Goal: Information Seeking & Learning: Learn about a topic

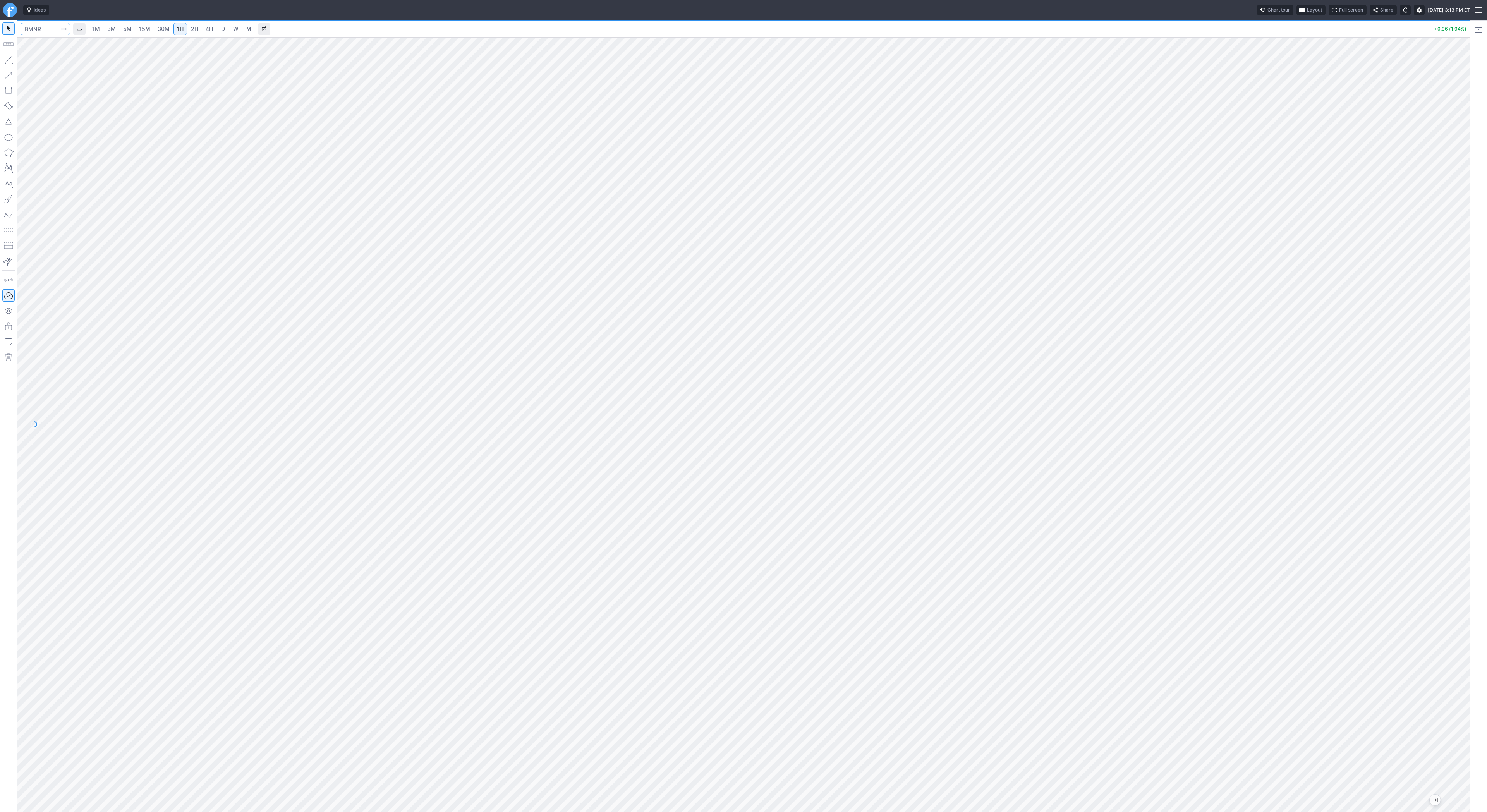
click at [39, 31] on input "Search" at bounding box center [46, 29] width 50 height 12
type input "sbet"
click at [45, 43] on span "SBET" at bounding box center [40, 46] width 25 height 6
click at [120, 30] on link "5M" at bounding box center [127, 29] width 16 height 12
click at [192, 30] on span "2H" at bounding box center [195, 28] width 8 height 6
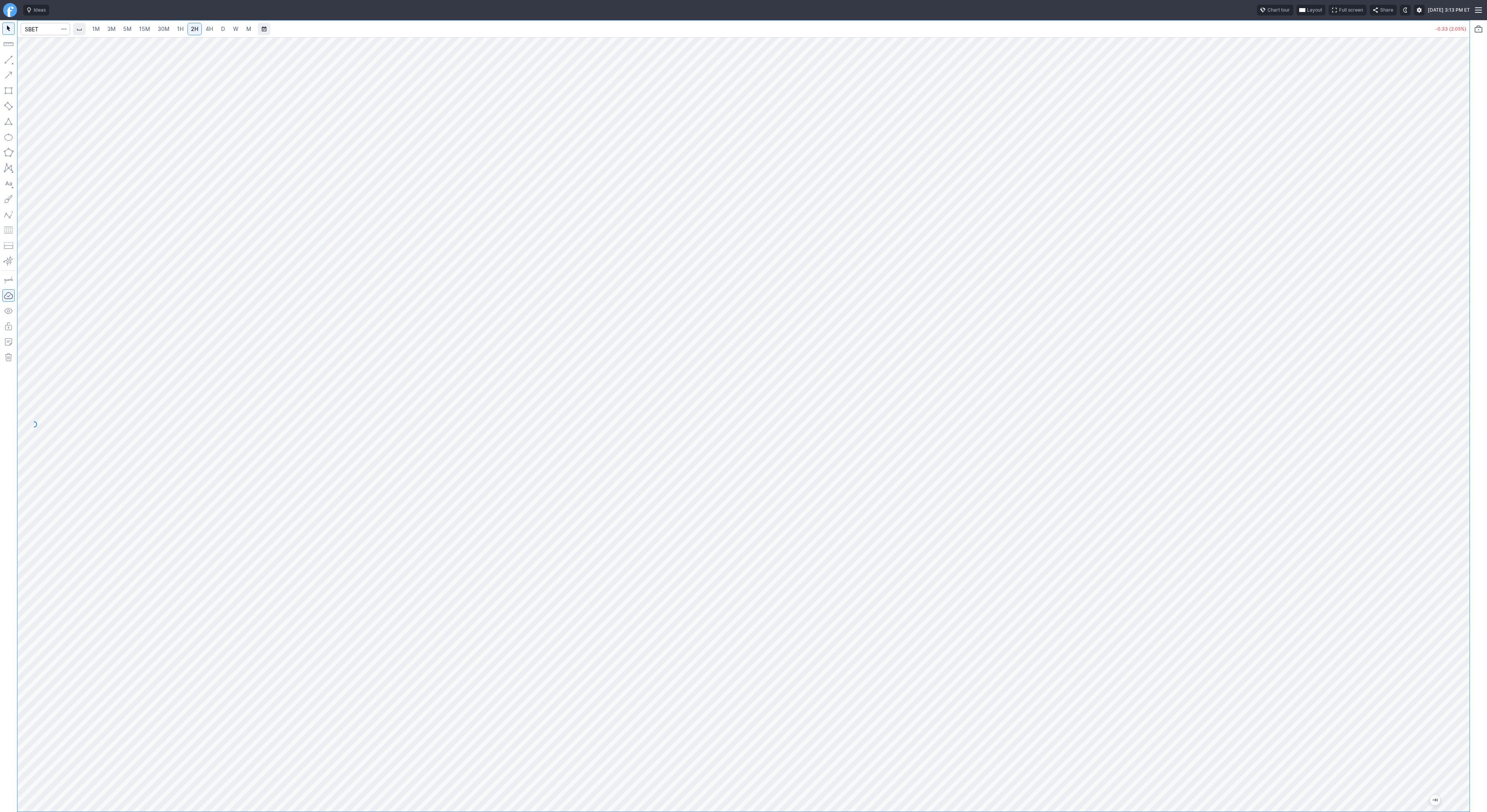
click at [12, 58] on button "button" at bounding box center [8, 59] width 12 height 12
click at [12, 59] on button "button" at bounding box center [8, 59] width 12 height 12
drag, startPoint x: 37, startPoint y: 61, endPoint x: 41, endPoint y: 90, distance: 29.3
click at [37, 62] on span "Line" at bounding box center [45, 61] width 31 height 8
click at [8, 63] on button "button" at bounding box center [8, 59] width 12 height 12
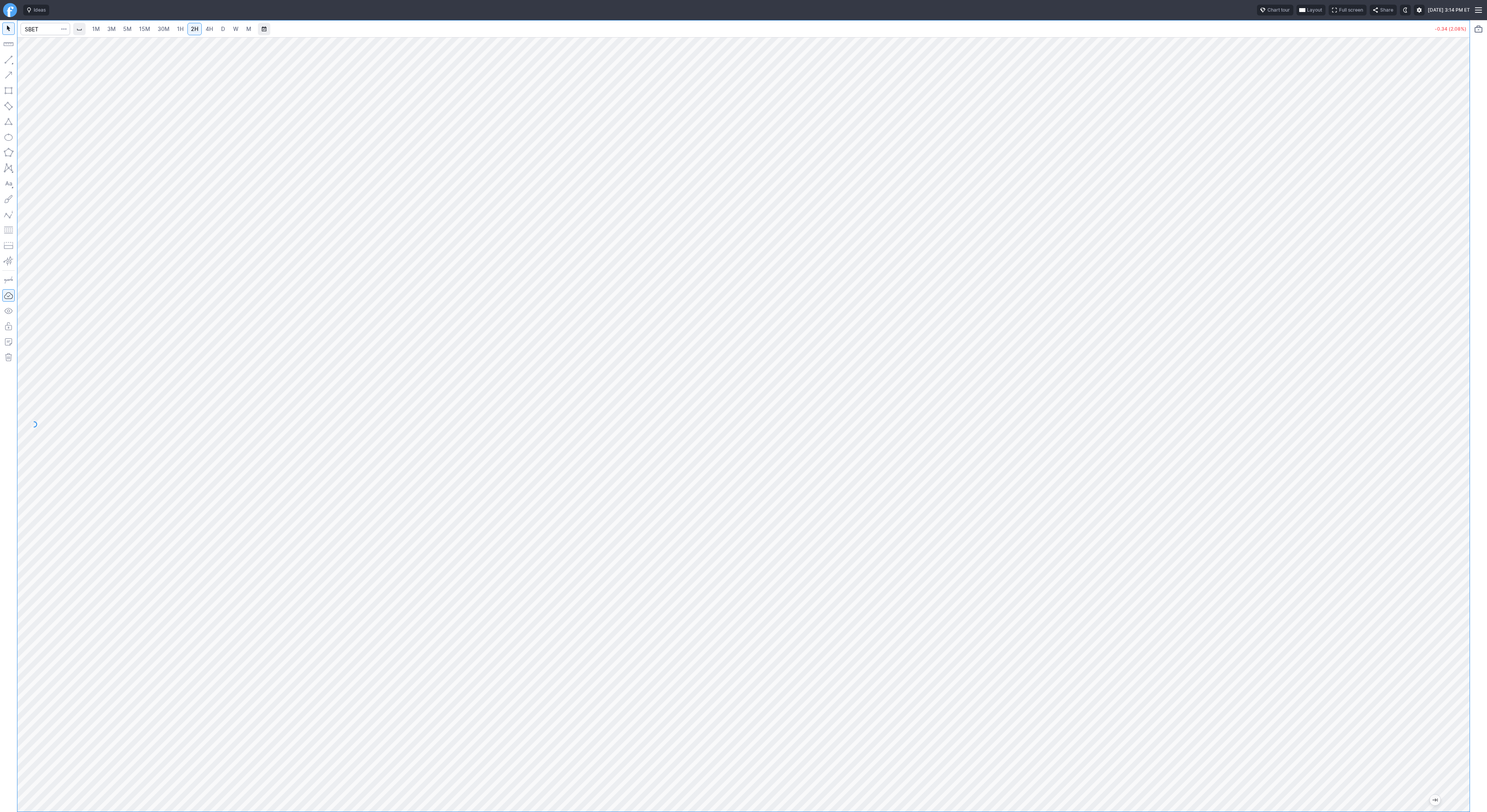
click at [181, 25] on span "1H" at bounding box center [180, 28] width 6 height 6
click at [32, 60] on span "Line" at bounding box center [45, 61] width 31 height 8
drag, startPoint x: 6, startPoint y: 58, endPoint x: 27, endPoint y: 87, distance: 35.8
click at [6, 58] on button "button" at bounding box center [8, 59] width 12 height 12
click at [38, 62] on span "Line" at bounding box center [45, 61] width 31 height 8
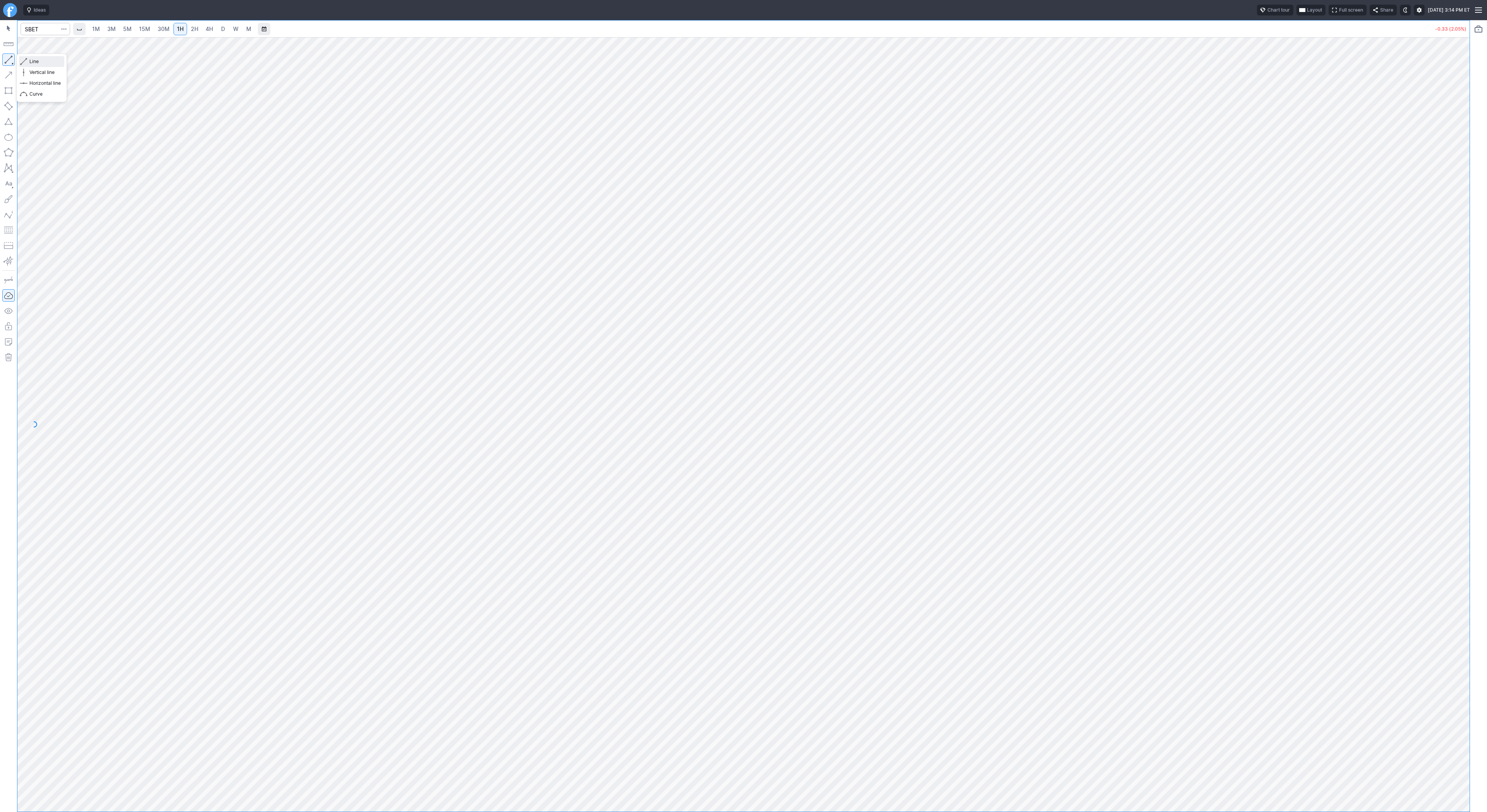
click at [39, 61] on span "Line" at bounding box center [45, 61] width 31 height 8
click at [28, 59] on button "Line" at bounding box center [42, 61] width 45 height 11
click at [37, 63] on span "Line" at bounding box center [45, 61] width 31 height 8
click at [45, 62] on span "Line" at bounding box center [45, 61] width 31 height 8
click at [32, 63] on span "Line" at bounding box center [45, 61] width 31 height 8
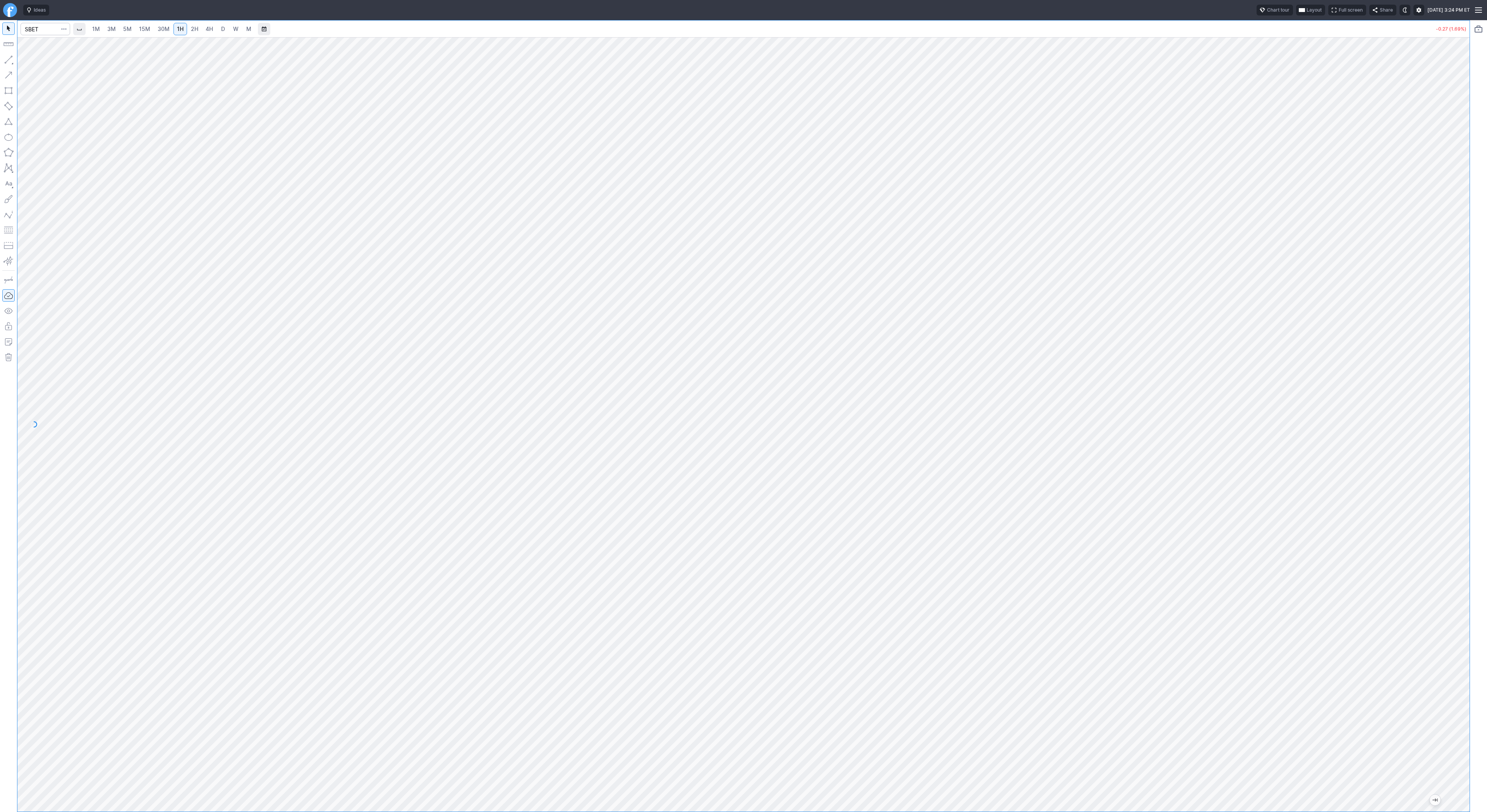
click at [115, 31] on span "3M" at bounding box center [111, 28] width 9 height 6
click at [140, 31] on span "15M" at bounding box center [144, 28] width 11 height 6
click at [29, 59] on span "Line" at bounding box center [45, 61] width 31 height 8
click at [28, 32] on input "Search" at bounding box center [46, 29] width 50 height 12
type input "bmnr"
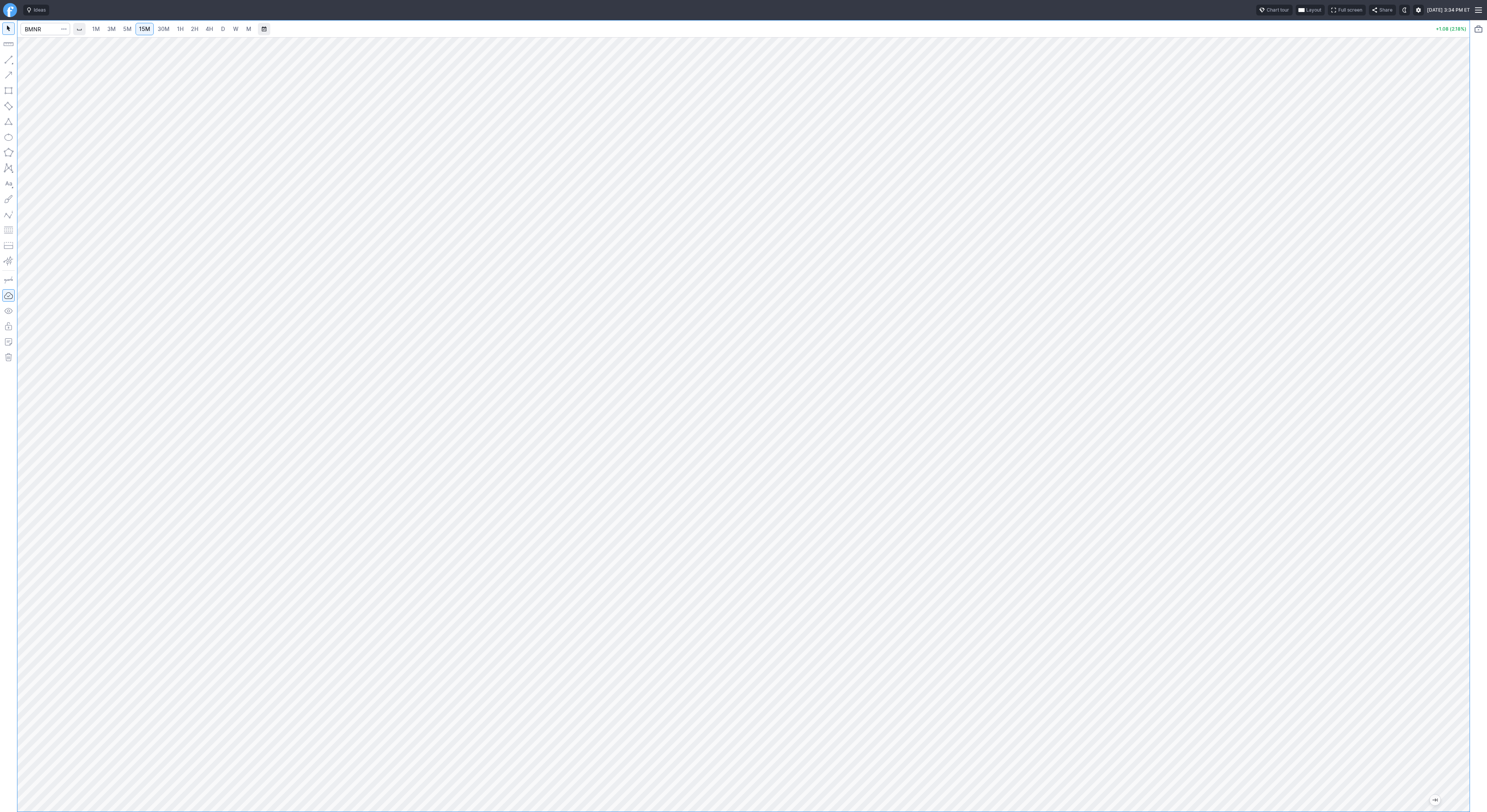
click at [117, 27] on link "3M" at bounding box center [111, 29] width 16 height 12
click at [152, 29] on link "15M" at bounding box center [145, 29] width 18 height 12
click at [42, 28] on input "Search" at bounding box center [46, 29] width 50 height 12
type input "biti"
click at [39, 27] on input "Search" at bounding box center [46, 29] width 50 height 12
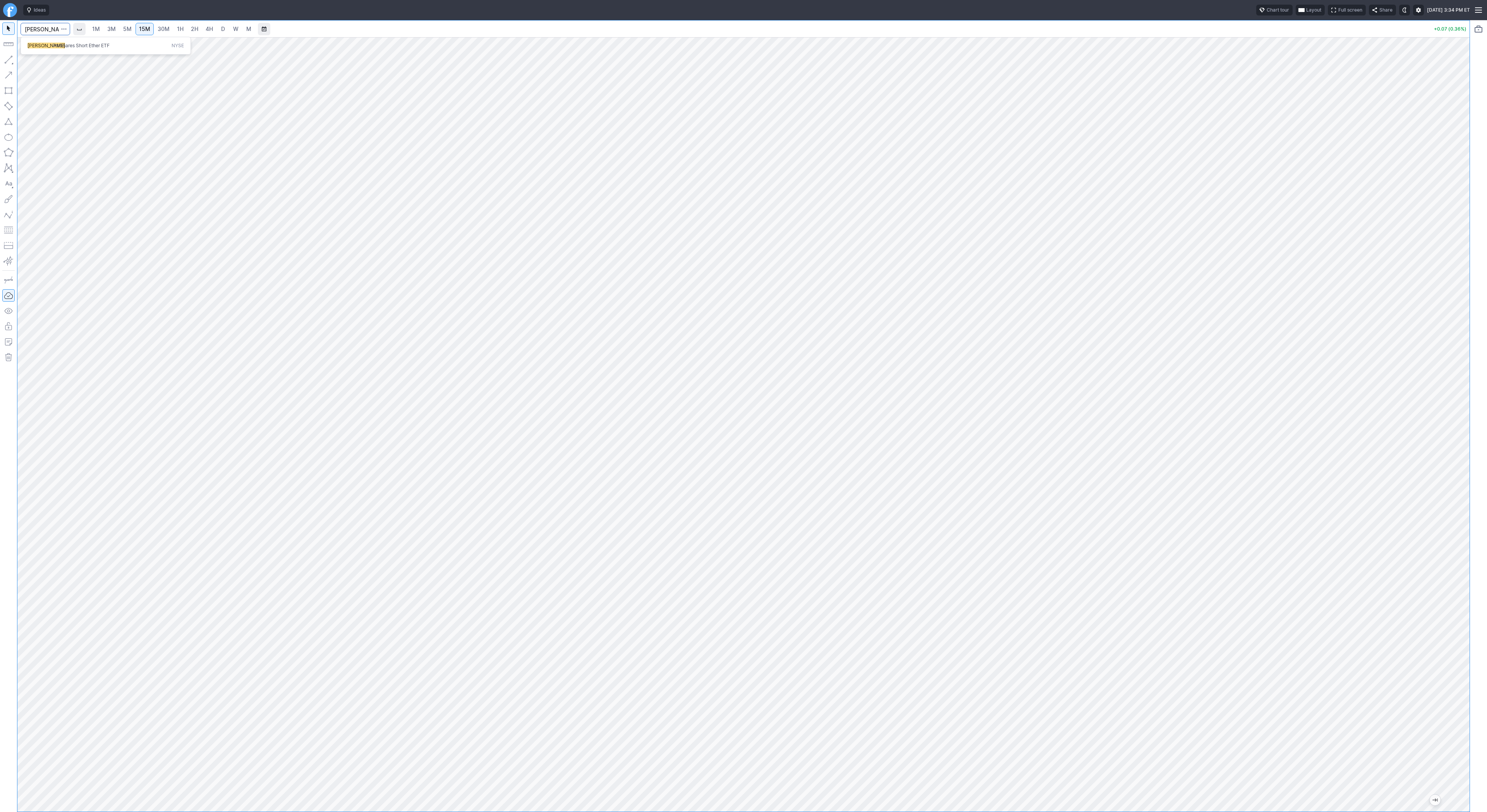
type input "seth"
click at [53, 28] on input "Search" at bounding box center [46, 29] width 50 height 12
type input "biti"
click at [125, 28] on span "5M" at bounding box center [127, 28] width 9 height 6
click at [147, 29] on span "15M" at bounding box center [144, 28] width 11 height 6
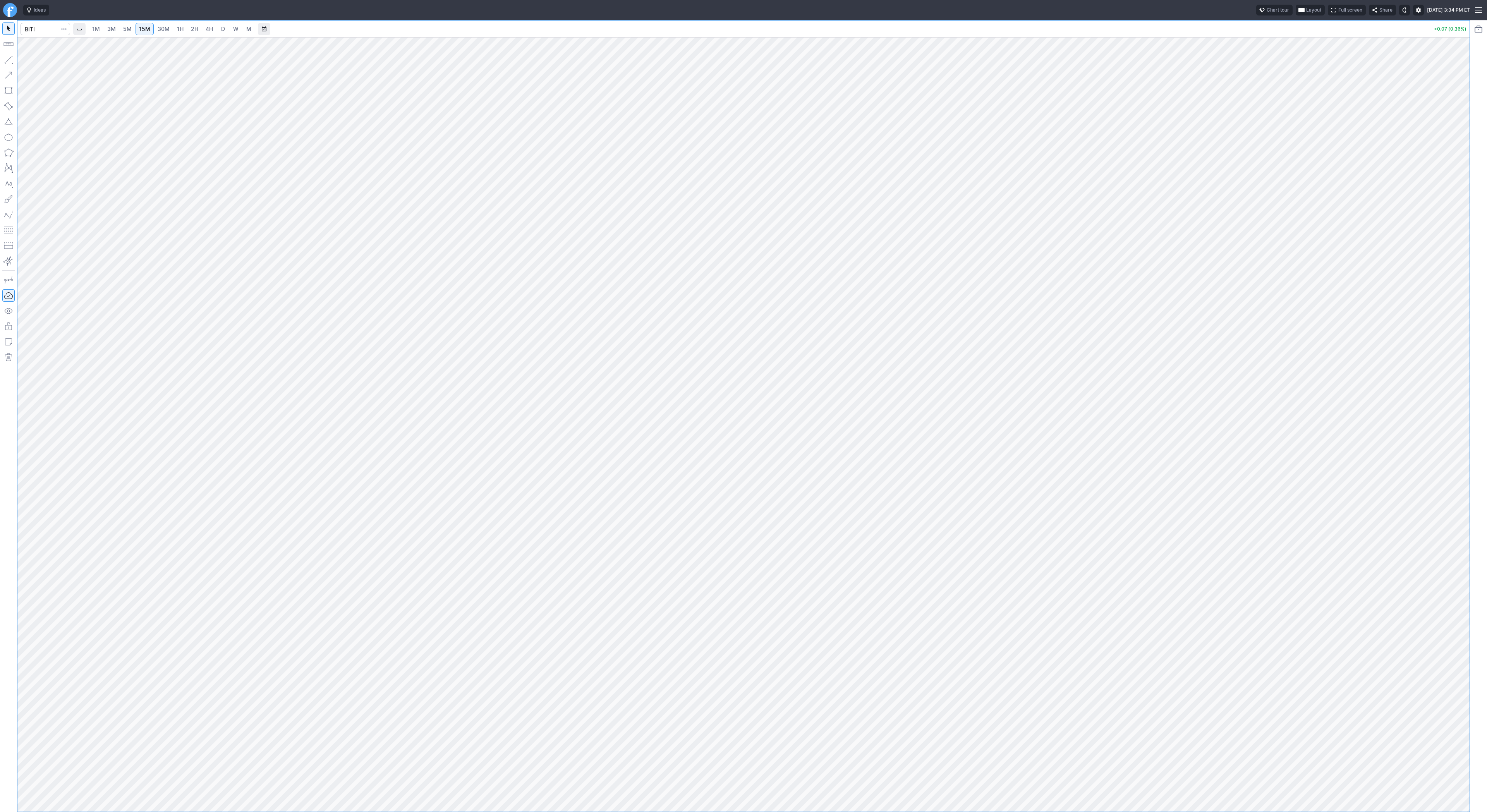
click at [160, 28] on span "30M" at bounding box center [163, 28] width 12 height 6
click at [141, 29] on span "15M" at bounding box center [144, 28] width 11 height 6
click at [28, 59] on button "Line" at bounding box center [42, 61] width 45 height 11
click at [182, 28] on span "1H" at bounding box center [180, 28] width 6 height 6
click at [195, 30] on span "2H" at bounding box center [195, 28] width 8 height 6
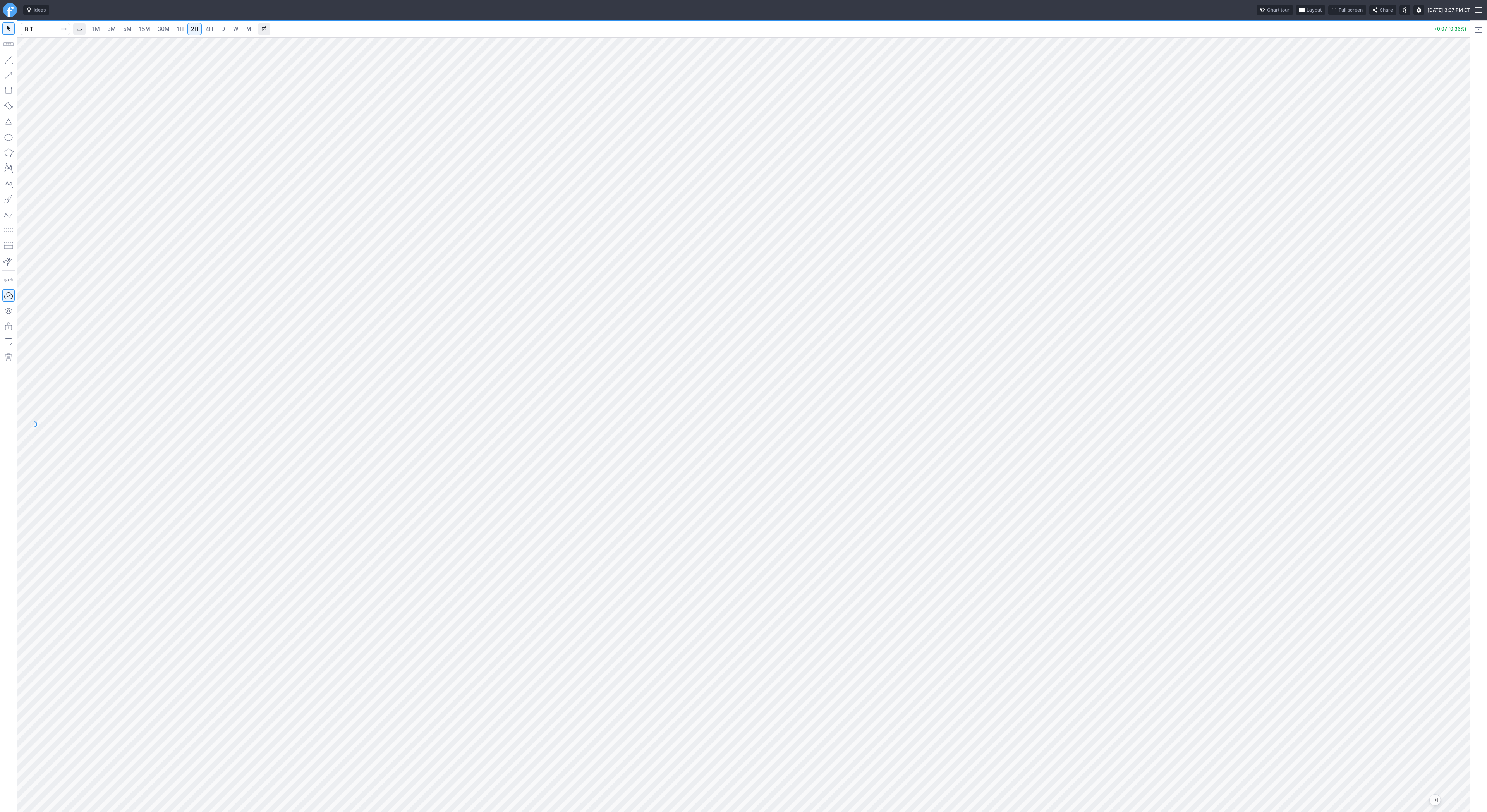
click at [116, 28] on link "3M" at bounding box center [111, 29] width 16 height 12
click at [143, 30] on span "15M" at bounding box center [144, 28] width 11 height 6
click at [118, 31] on link "3M" at bounding box center [111, 29] width 16 height 12
click at [128, 33] on link "5M" at bounding box center [127, 29] width 16 height 12
click at [142, 28] on span "15M" at bounding box center [144, 28] width 11 height 6
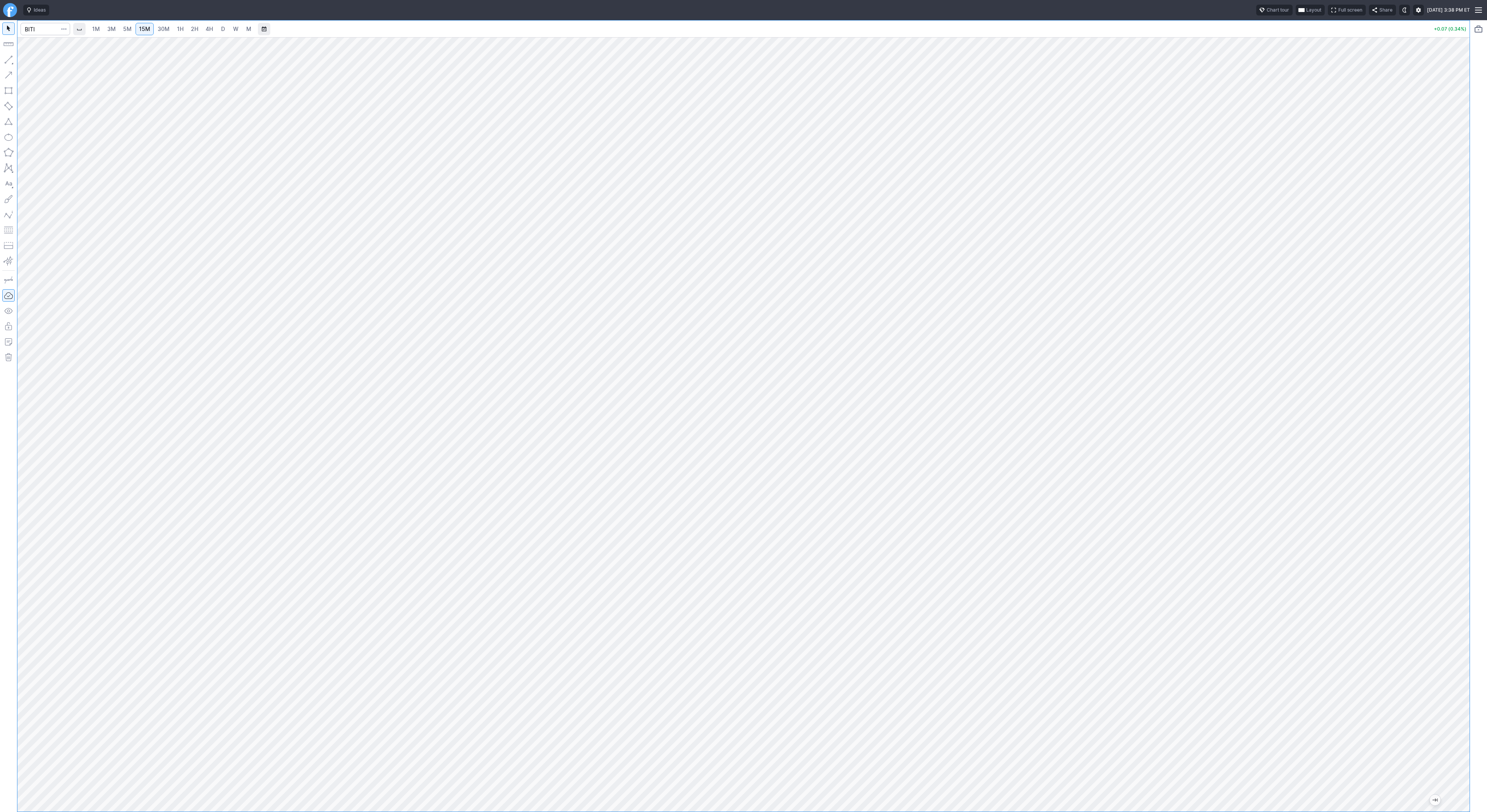
click at [29, 29] on div "1M 3M 5M 15M 30M 1H 2H 4H D W M +0.07 (0.34%)" at bounding box center [744, 416] width 1452 height 791
click at [33, 59] on span "Line" at bounding box center [45, 61] width 31 height 8
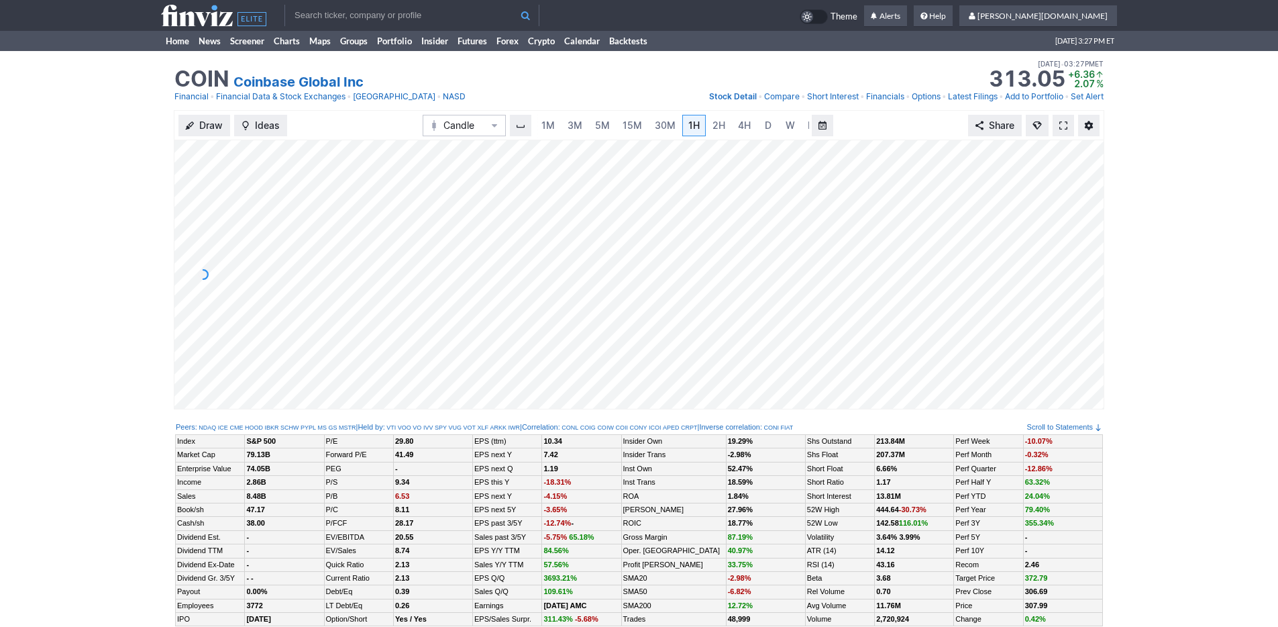
scroll to position [0, 13]
click at [560, 121] on span "3M" at bounding box center [561, 124] width 15 height 11
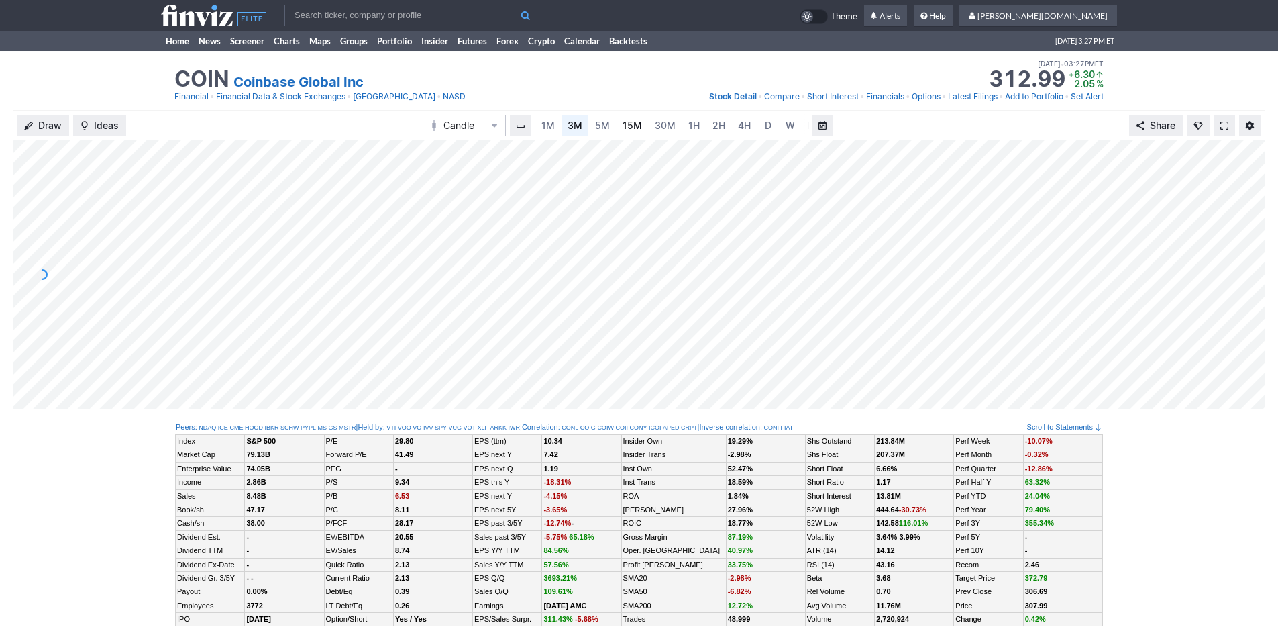
click at [636, 122] on span "15M" at bounding box center [632, 124] width 19 height 11
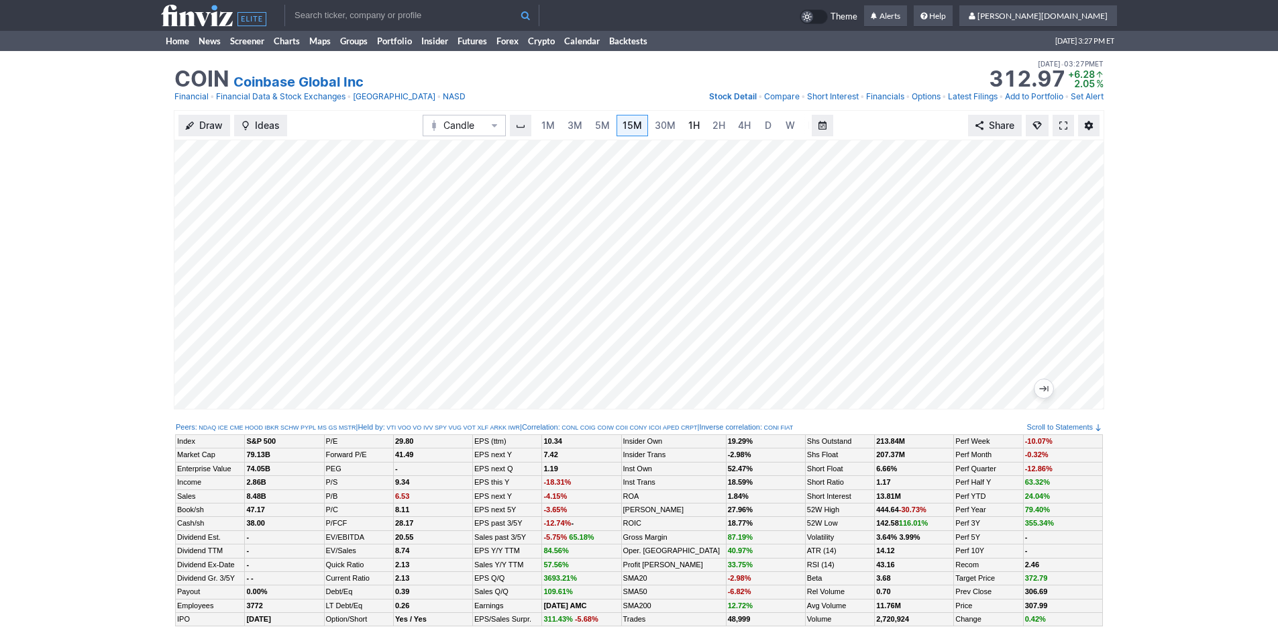
click at [692, 129] on span "1H" at bounding box center [693, 124] width 11 height 11
click at [735, 130] on link "4H" at bounding box center [730, 125] width 25 height 21
click at [757, 131] on link "D" at bounding box center [754, 125] width 21 height 21
click at [4, 140] on div "Draw Ideas Candle 1M 3M 5M 15M 30M 1H 2H 4H D W M Share" at bounding box center [639, 265] width 1278 height 310
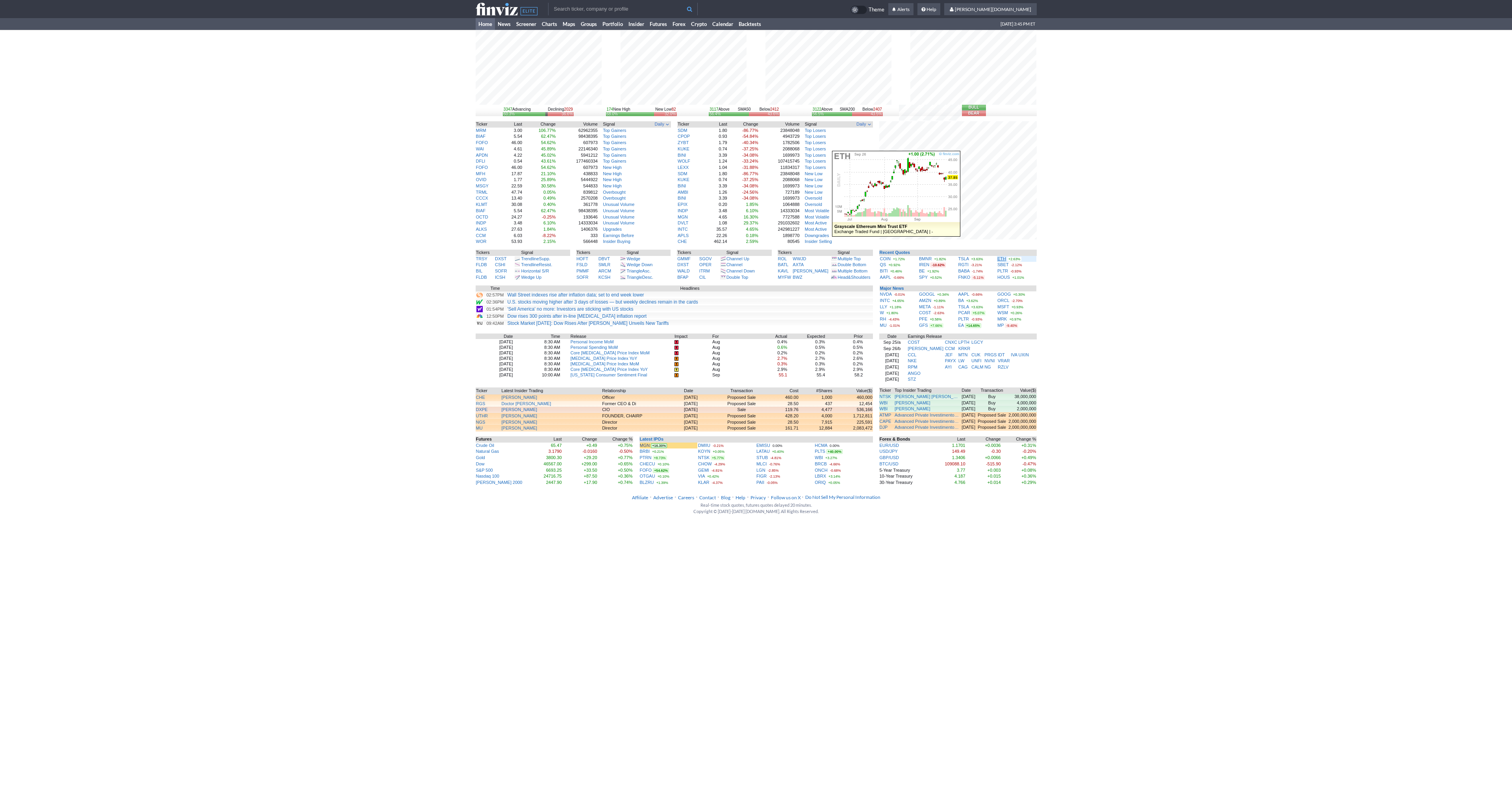
click at [1001, 259] on link "ETH" at bounding box center [1001, 259] width 9 height 5
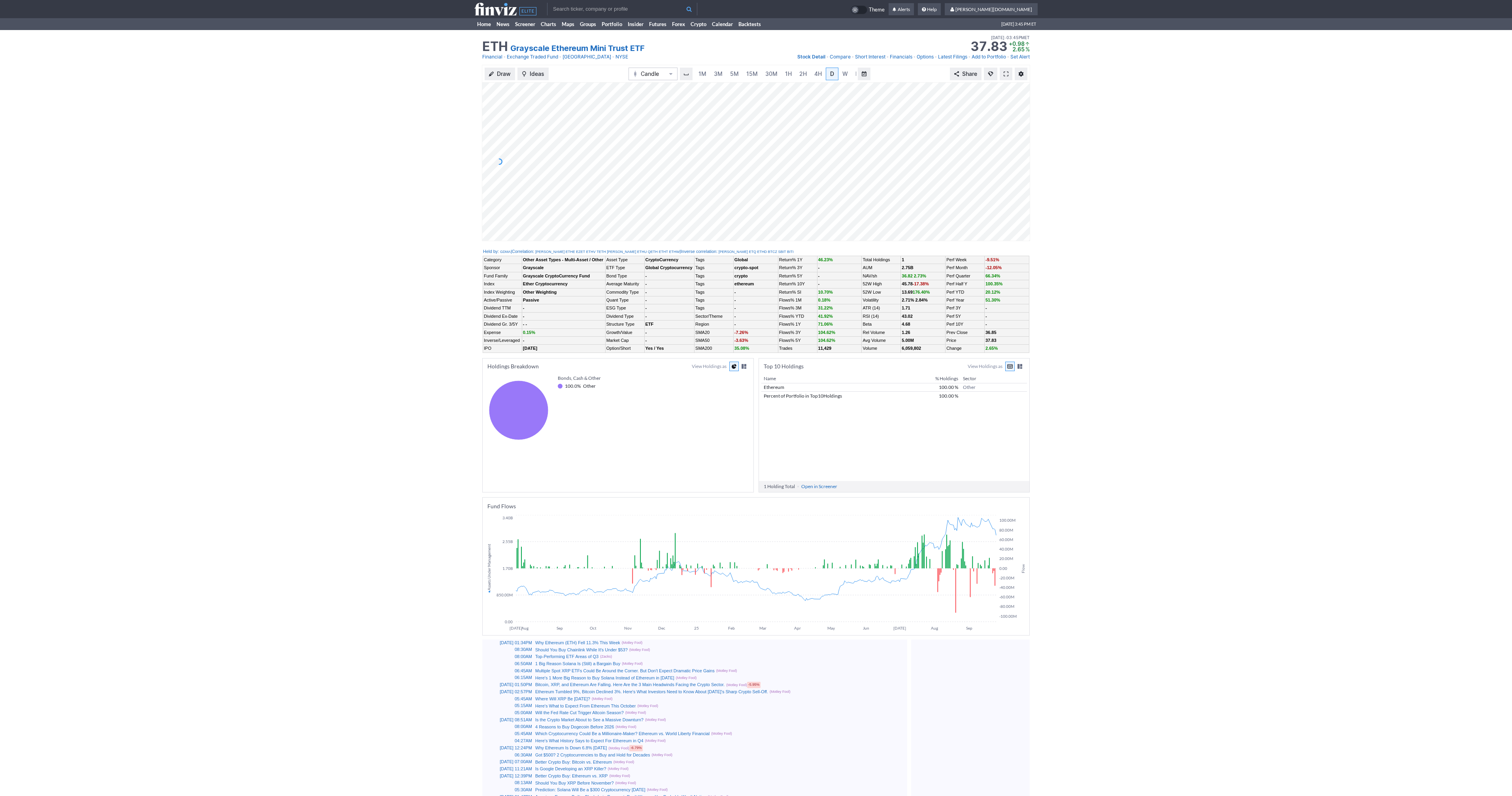
scroll to position [0, 8]
click at [433, 114] on div "Draw Ideas Candle 1M 3M 5M 15M 30M 1H 2H 4H D W M Share" at bounding box center [756, 156] width 1512 height 183
click at [724, 74] on span "5M" at bounding box center [727, 73] width 9 height 6
click at [781, 72] on link "1H" at bounding box center [788, 74] width 14 height 12
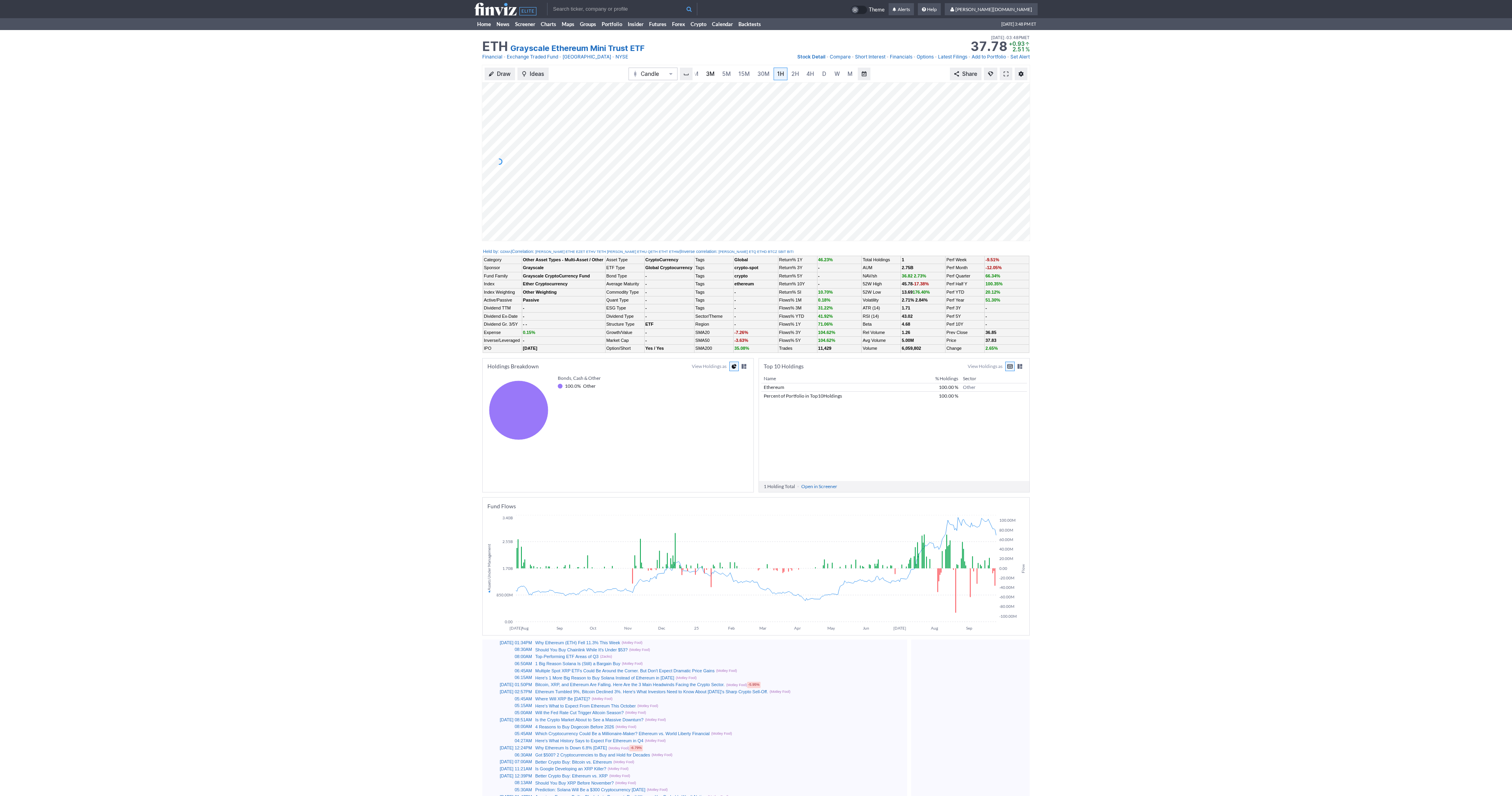
click at [706, 72] on span "3M" at bounding box center [710, 73] width 9 height 6
